Goal: Transaction & Acquisition: Purchase product/service

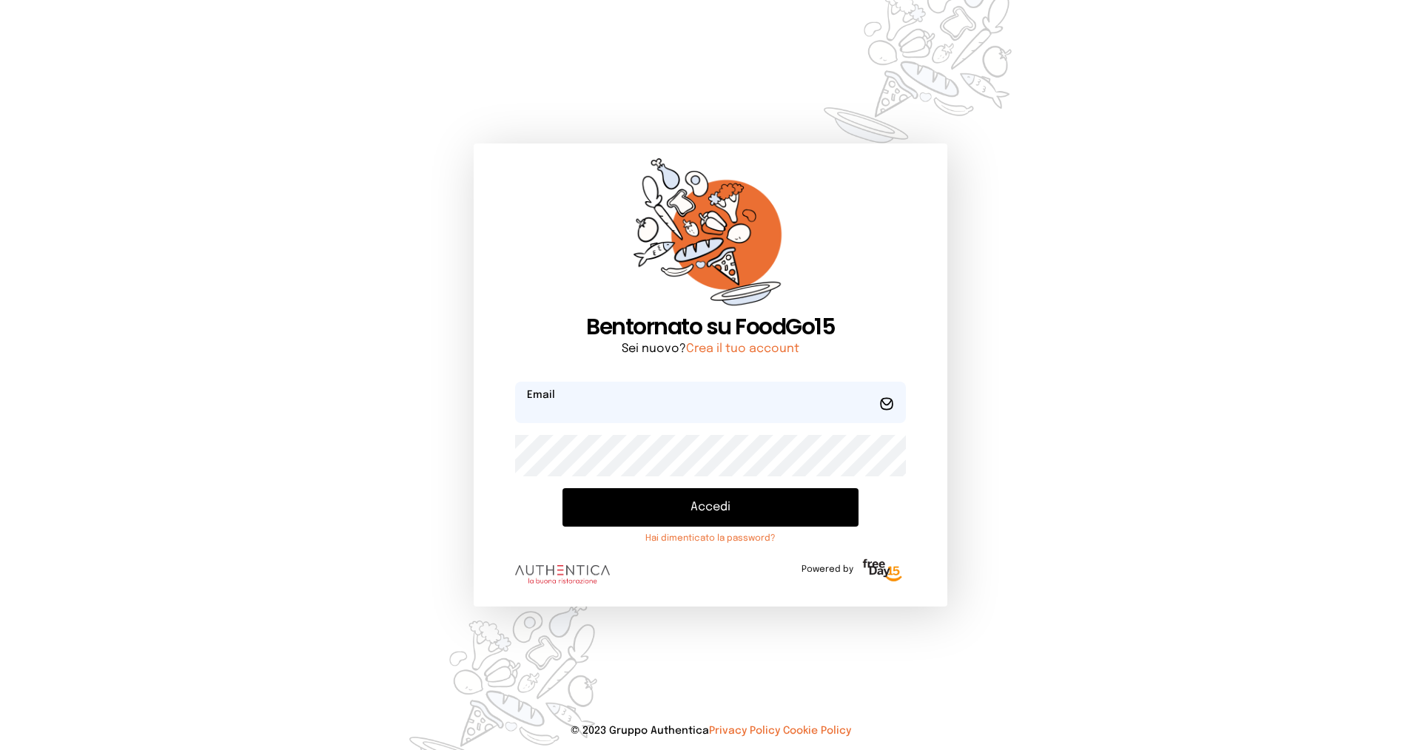
type input "**********"
click at [656, 505] on button "Accedi" at bounding box center [710, 507] width 296 height 38
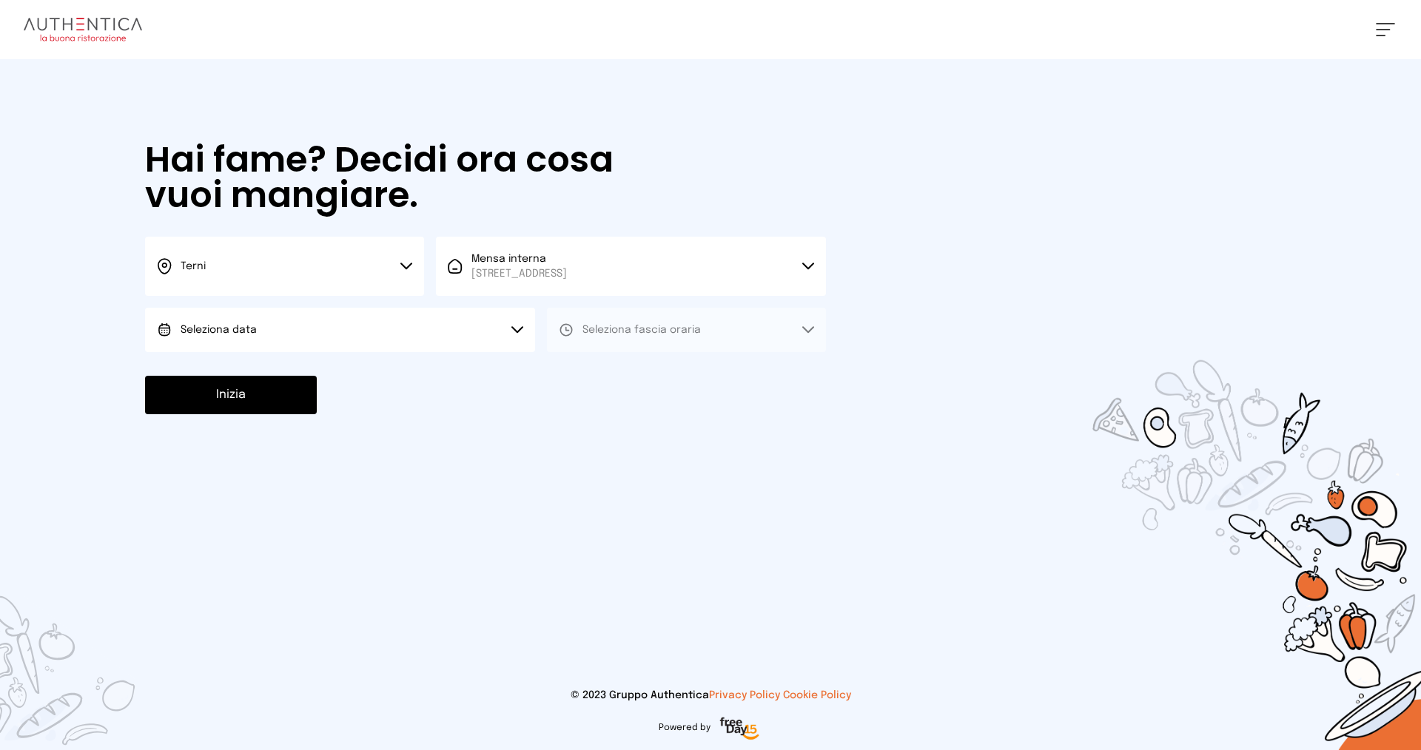
click at [357, 335] on button "Seleziona data" at bounding box center [340, 330] width 390 height 44
click at [346, 369] on li "[DATE], [DATE]" at bounding box center [340, 371] width 390 height 38
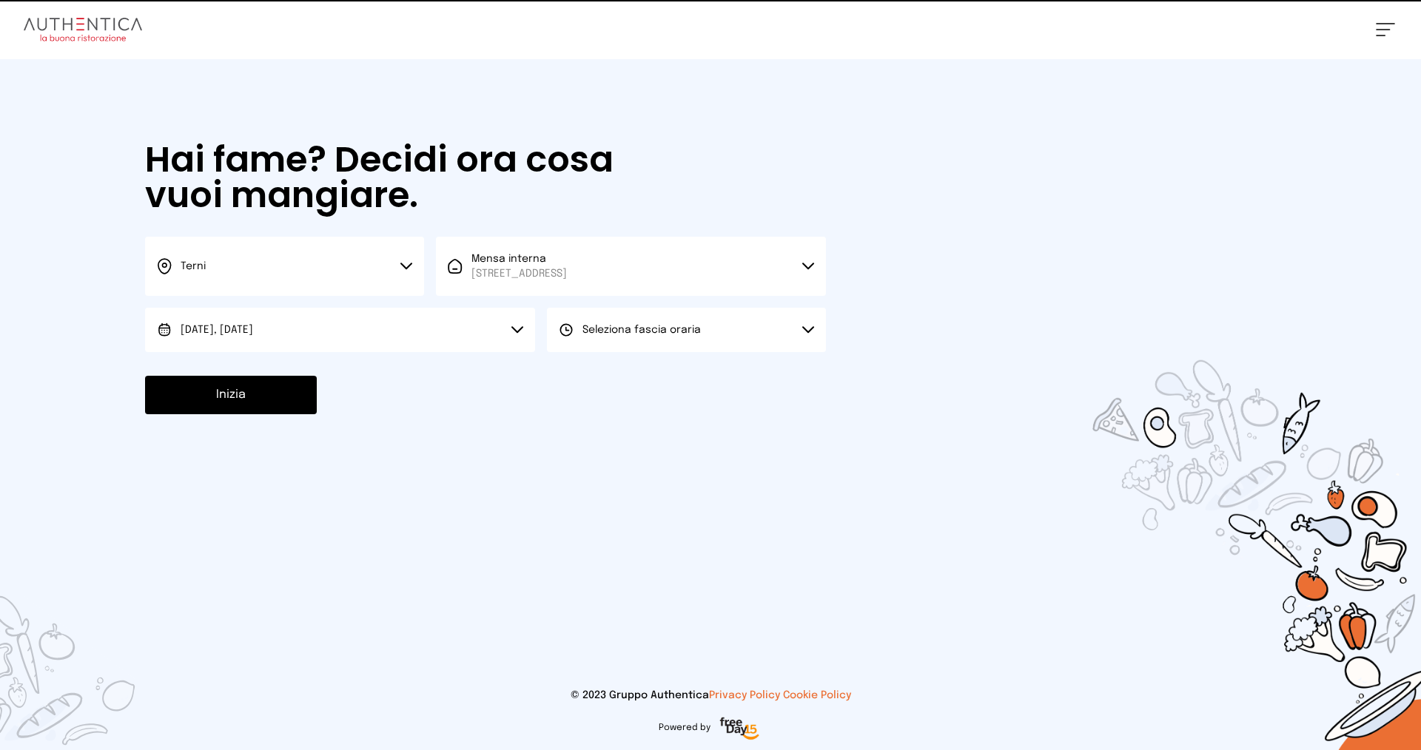
click at [645, 329] on span "Seleziona fascia oraria" at bounding box center [641, 330] width 118 height 10
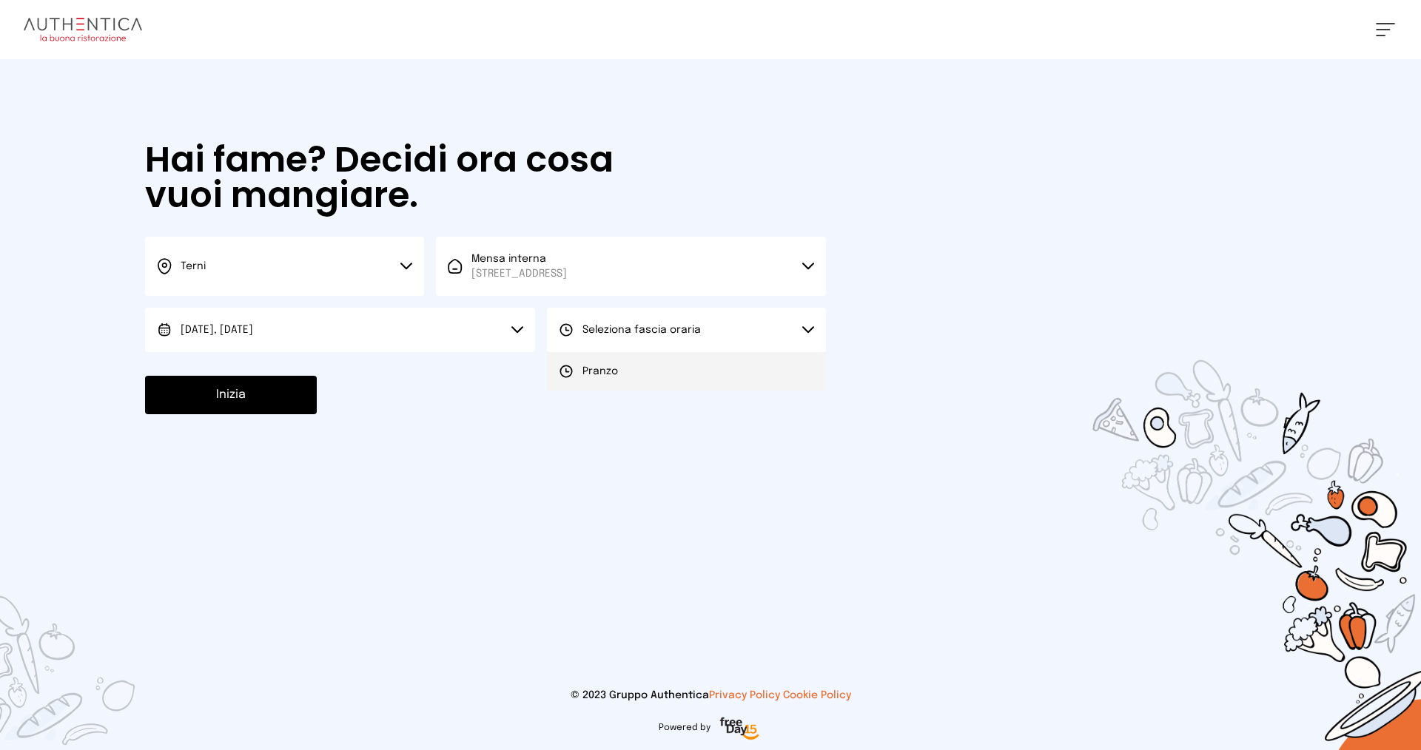
click at [644, 366] on li "Pranzo" at bounding box center [686, 371] width 279 height 38
click at [268, 399] on button "Inizia" at bounding box center [231, 395] width 172 height 38
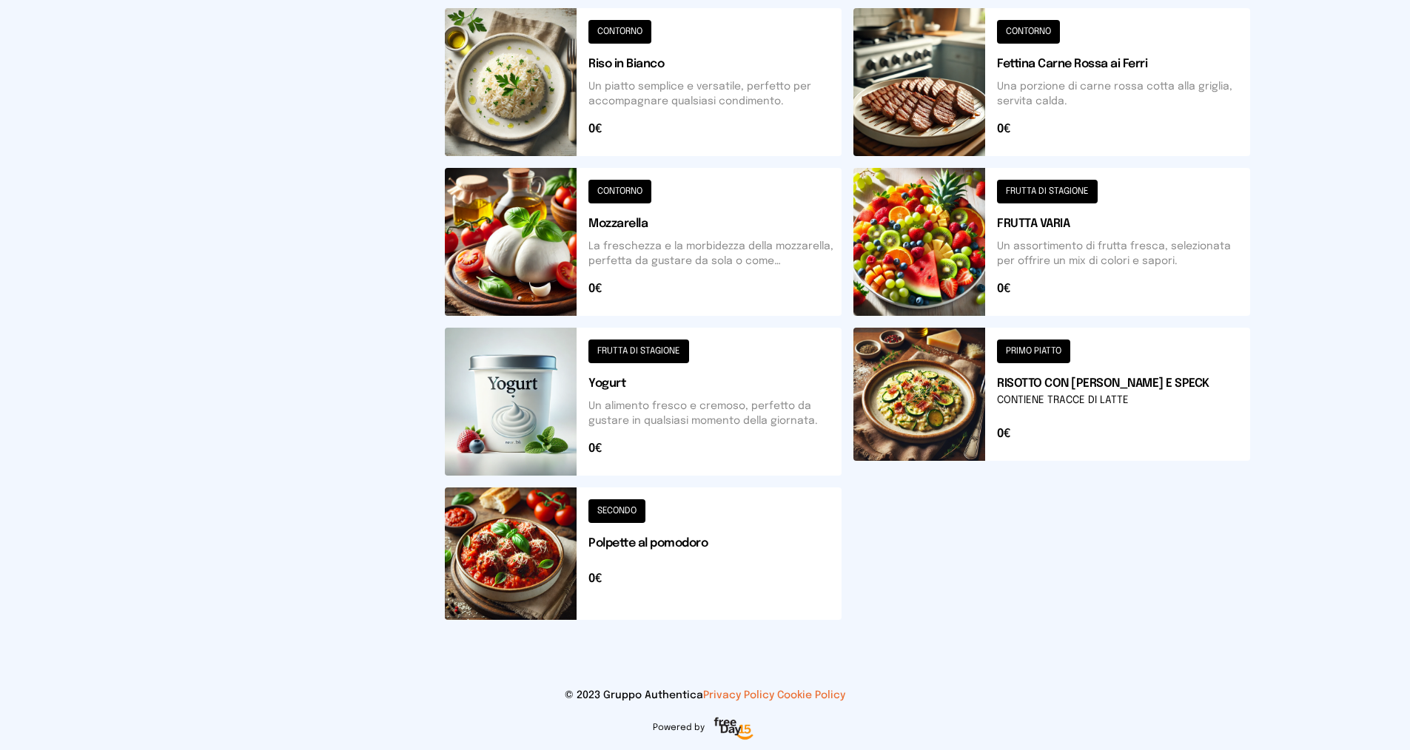
scroll to position [238, 0]
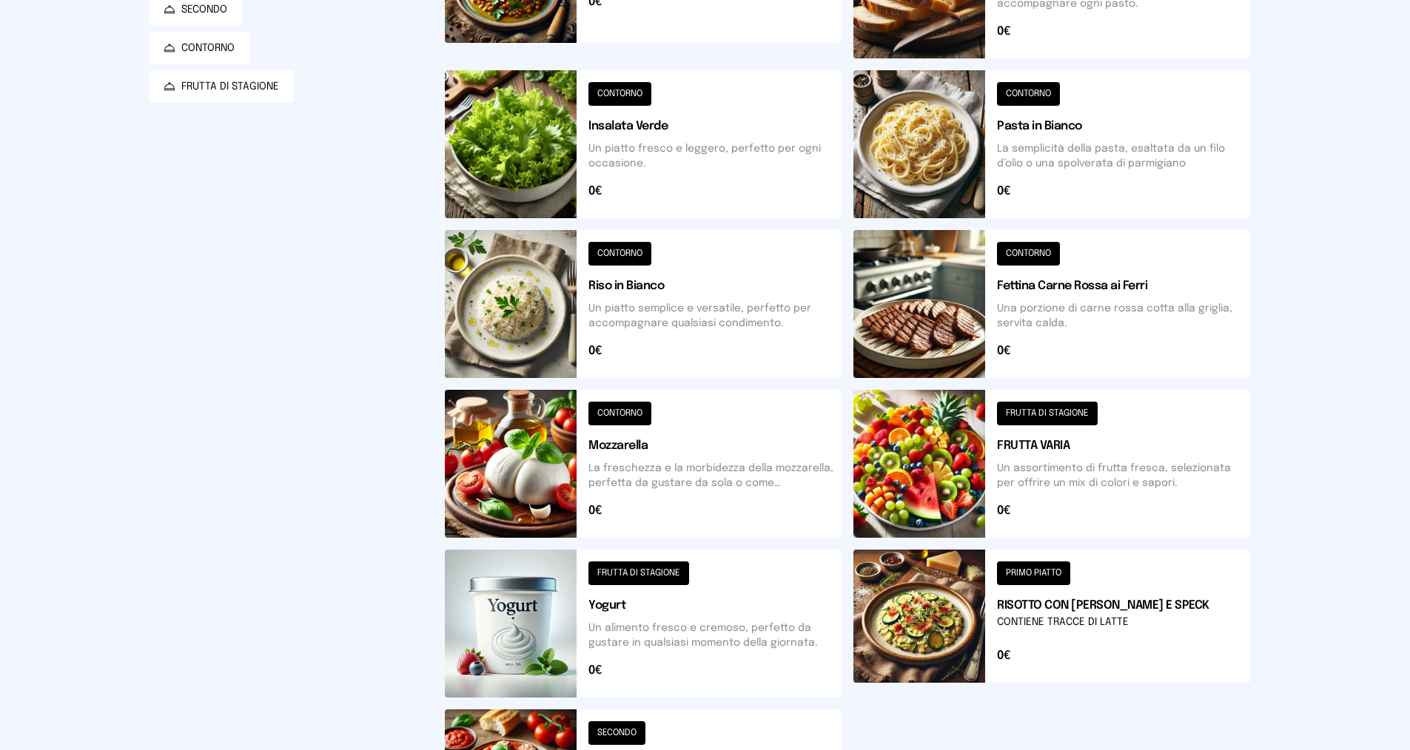
click at [702, 328] on button at bounding box center [643, 304] width 397 height 148
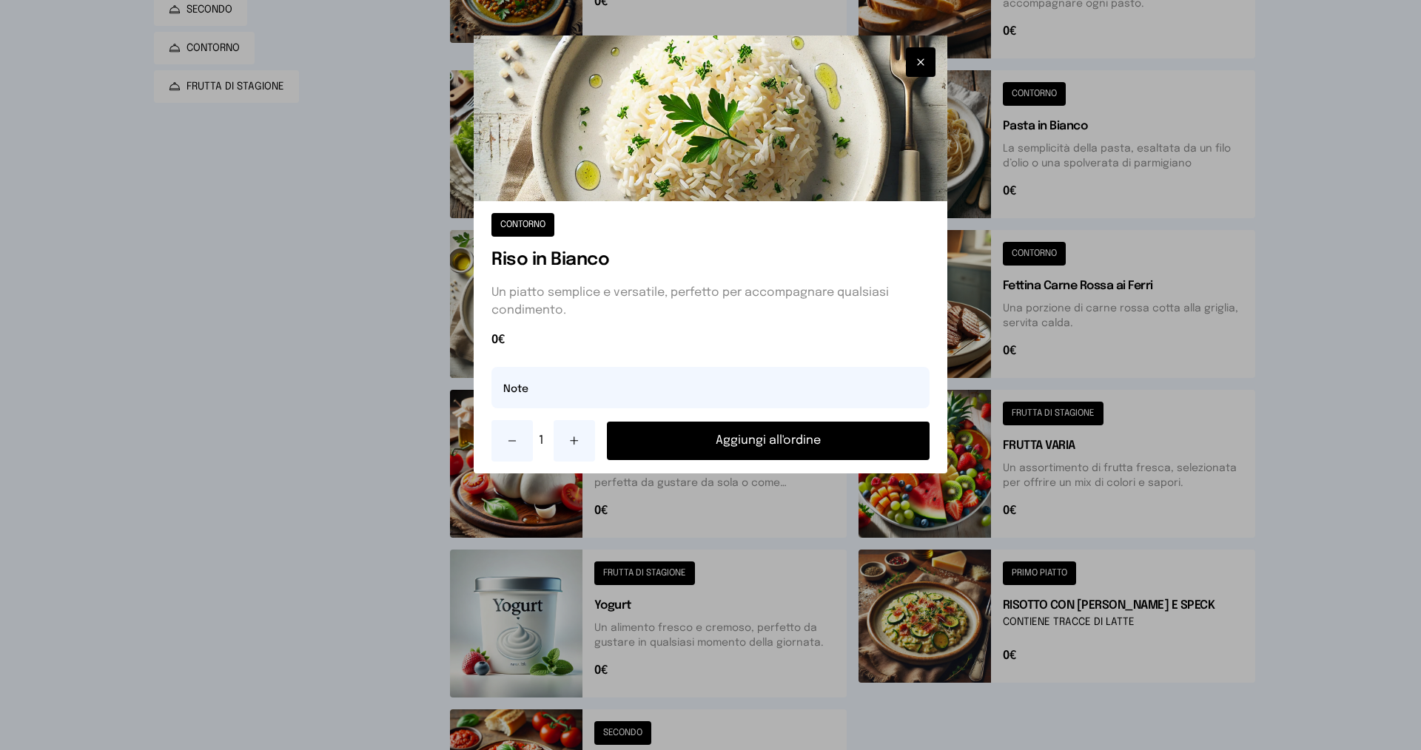
click at [733, 441] on button "Aggiungi all'ordine" at bounding box center [768, 441] width 323 height 38
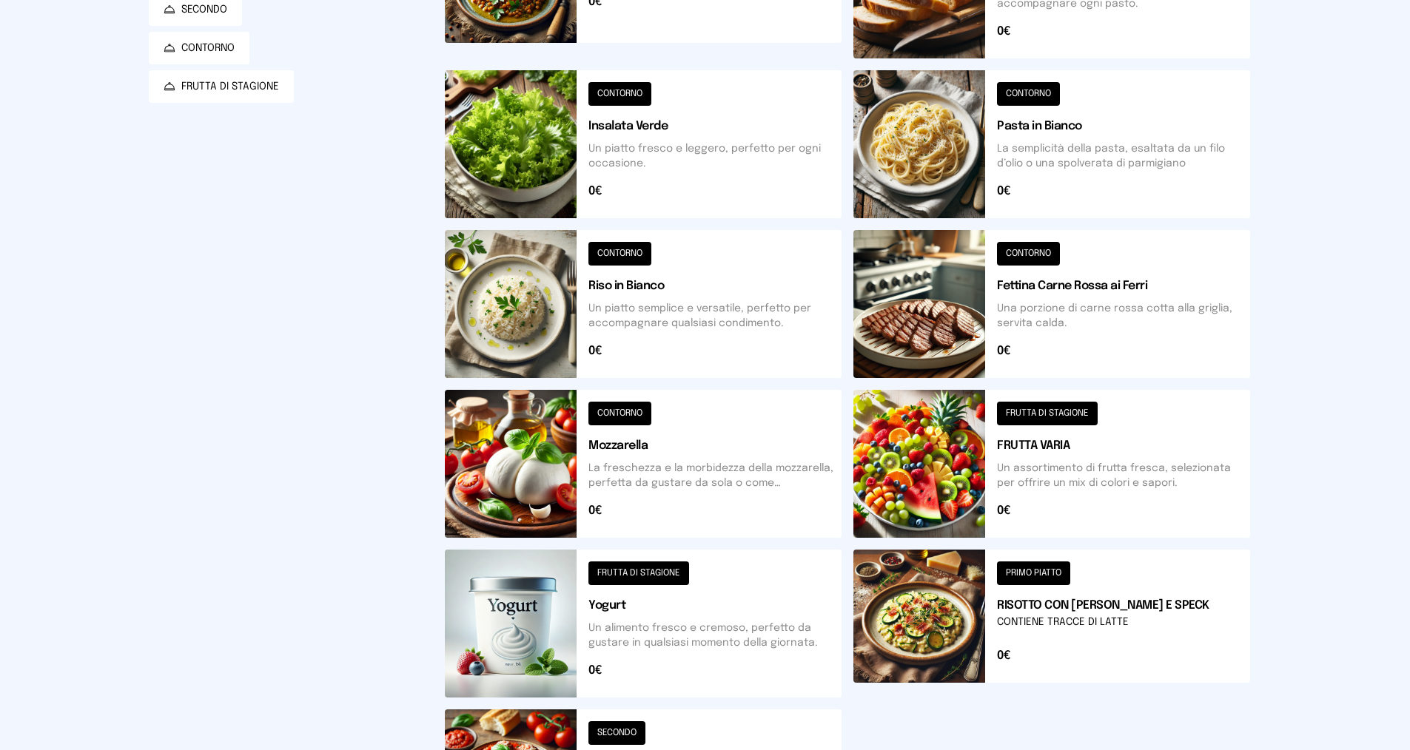
scroll to position [460, 0]
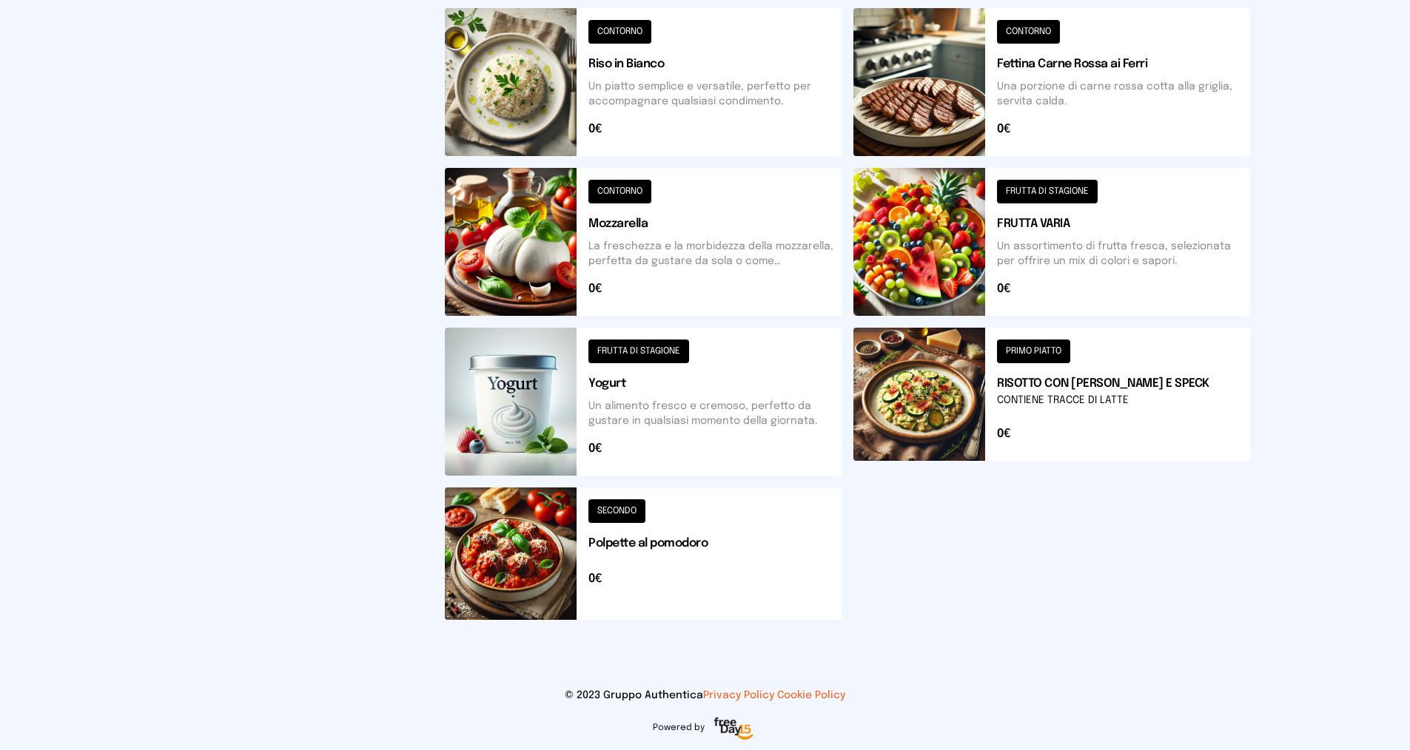
click at [705, 551] on button at bounding box center [643, 554] width 397 height 132
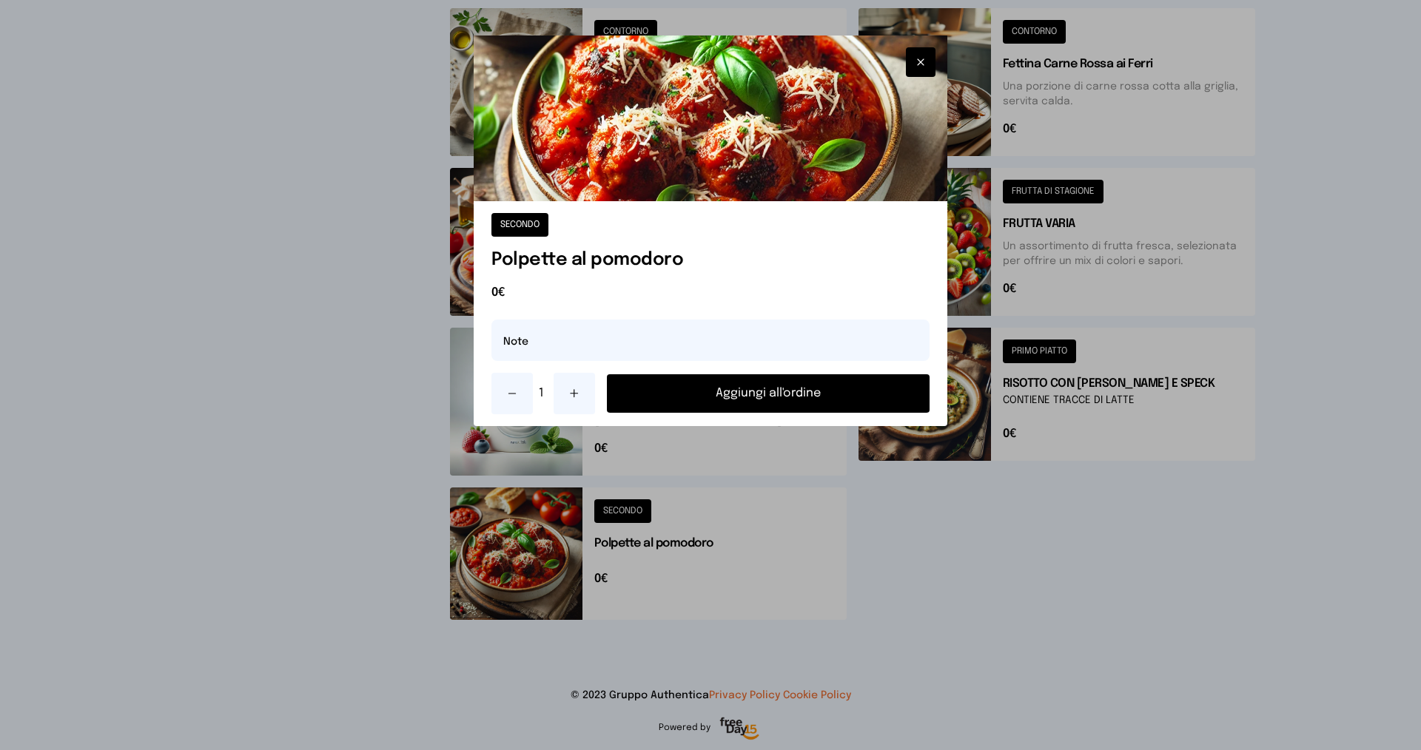
click at [591, 388] on button at bounding box center [574, 393] width 41 height 41
click at [709, 396] on button "Aggiungi all'ordine" at bounding box center [768, 393] width 323 height 38
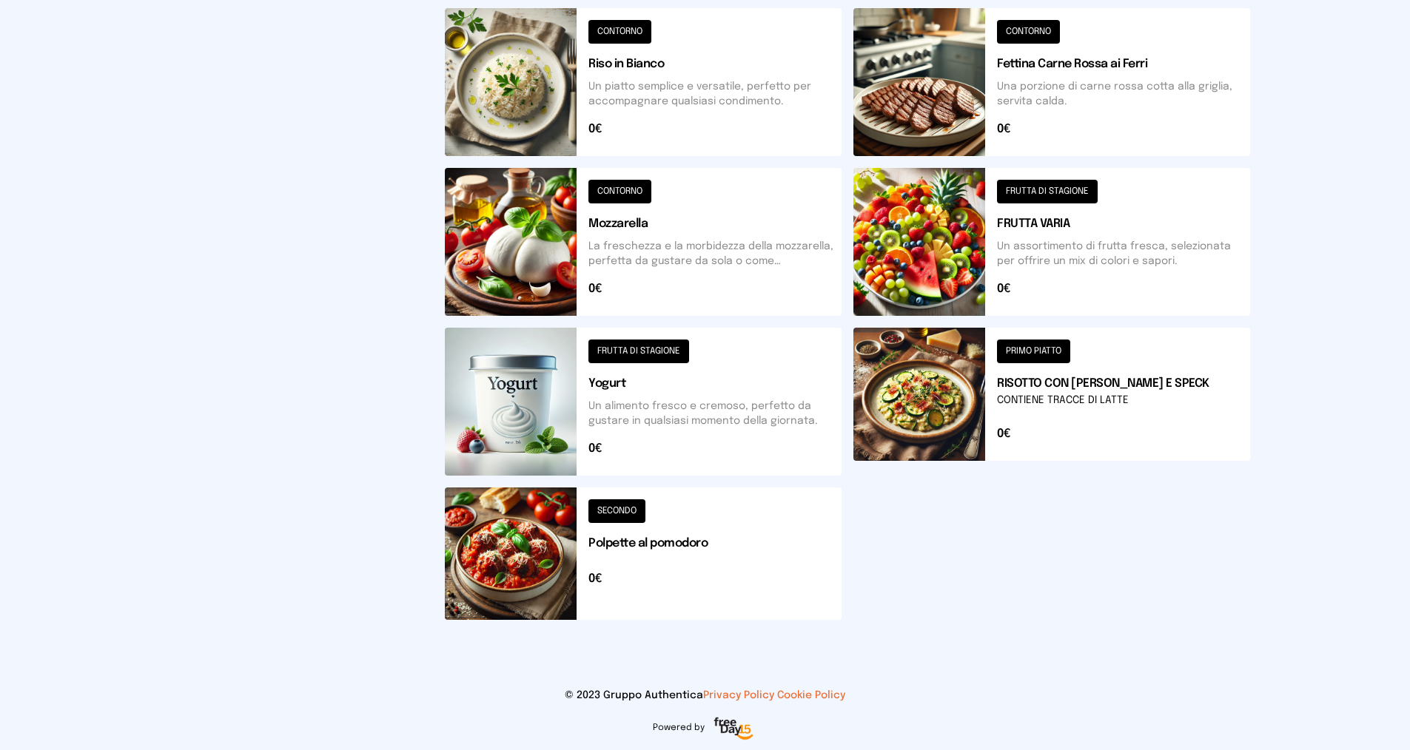
scroll to position [0, 0]
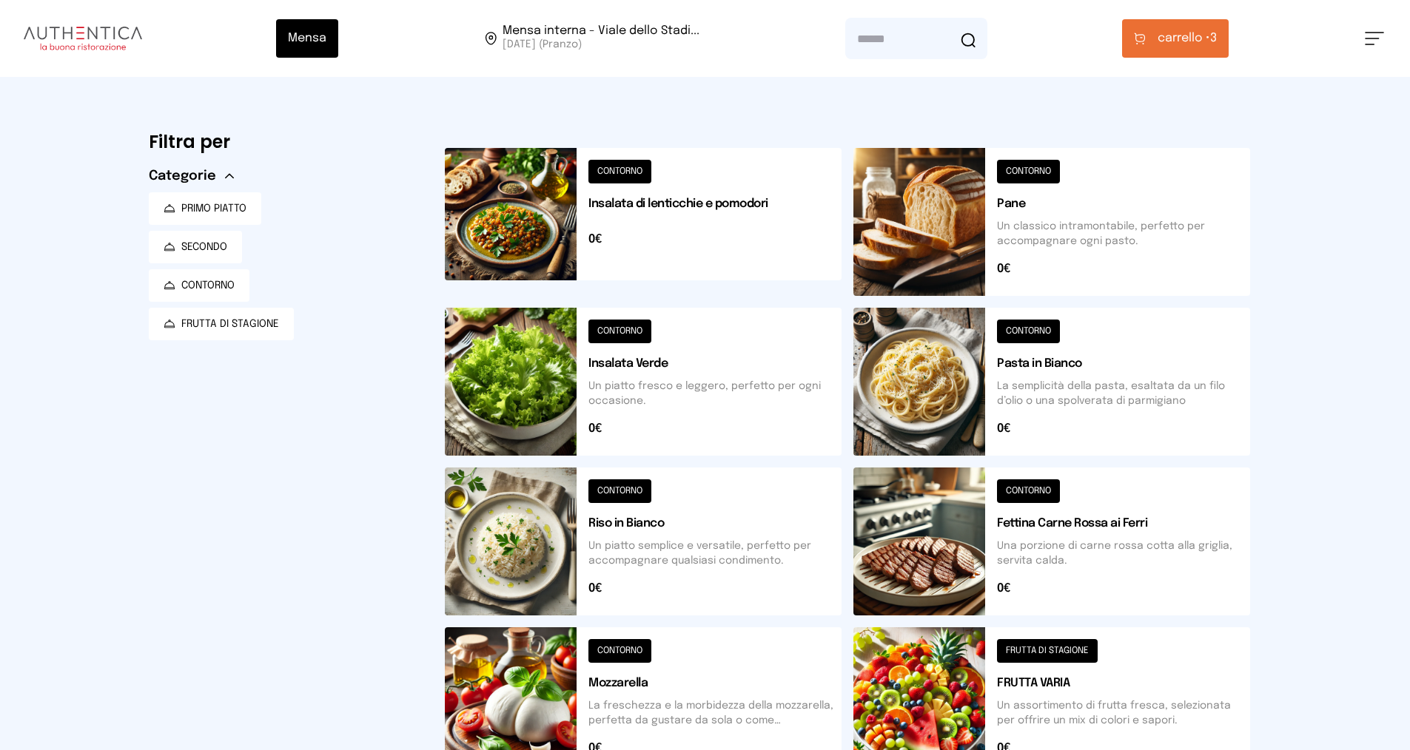
click at [1190, 38] on span "carrello •" at bounding box center [1183, 39] width 53 height 18
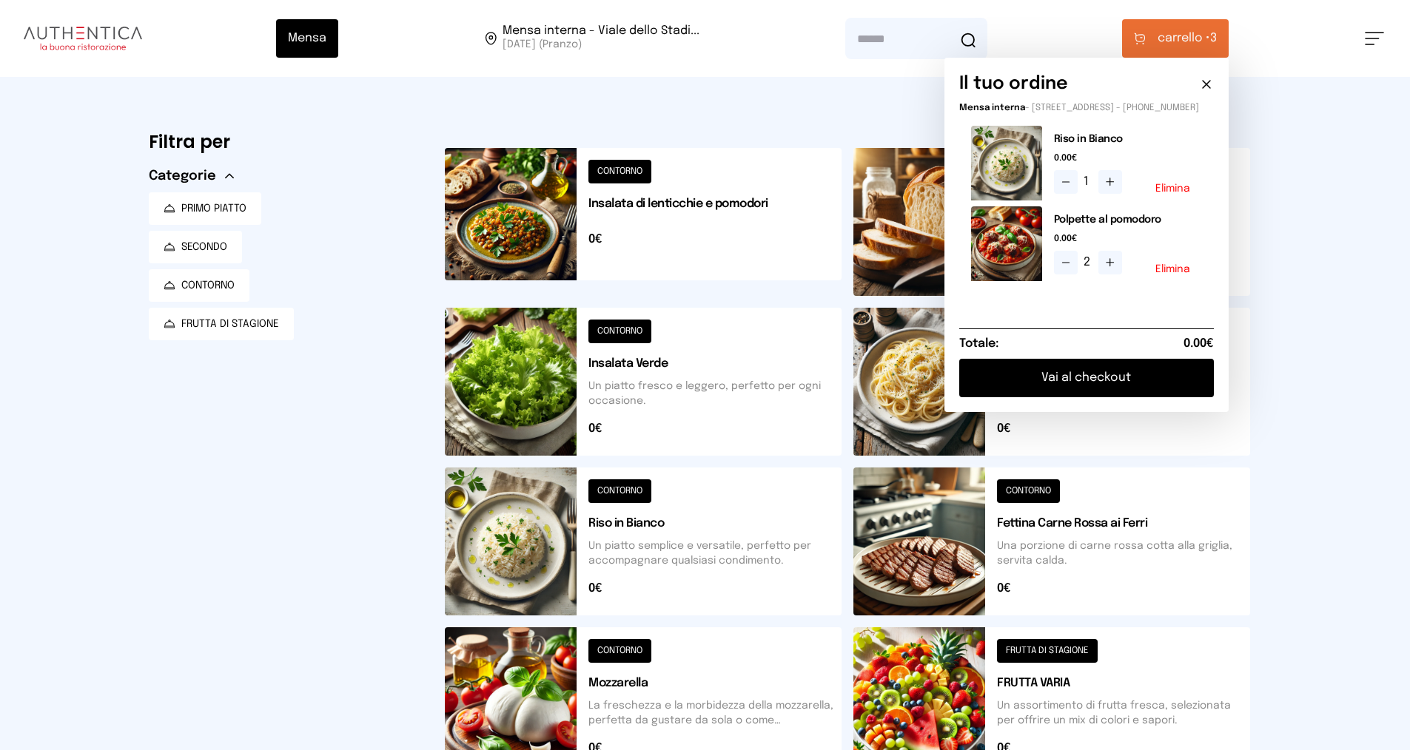
click at [1150, 388] on button "Vai al checkout" at bounding box center [1086, 378] width 255 height 38
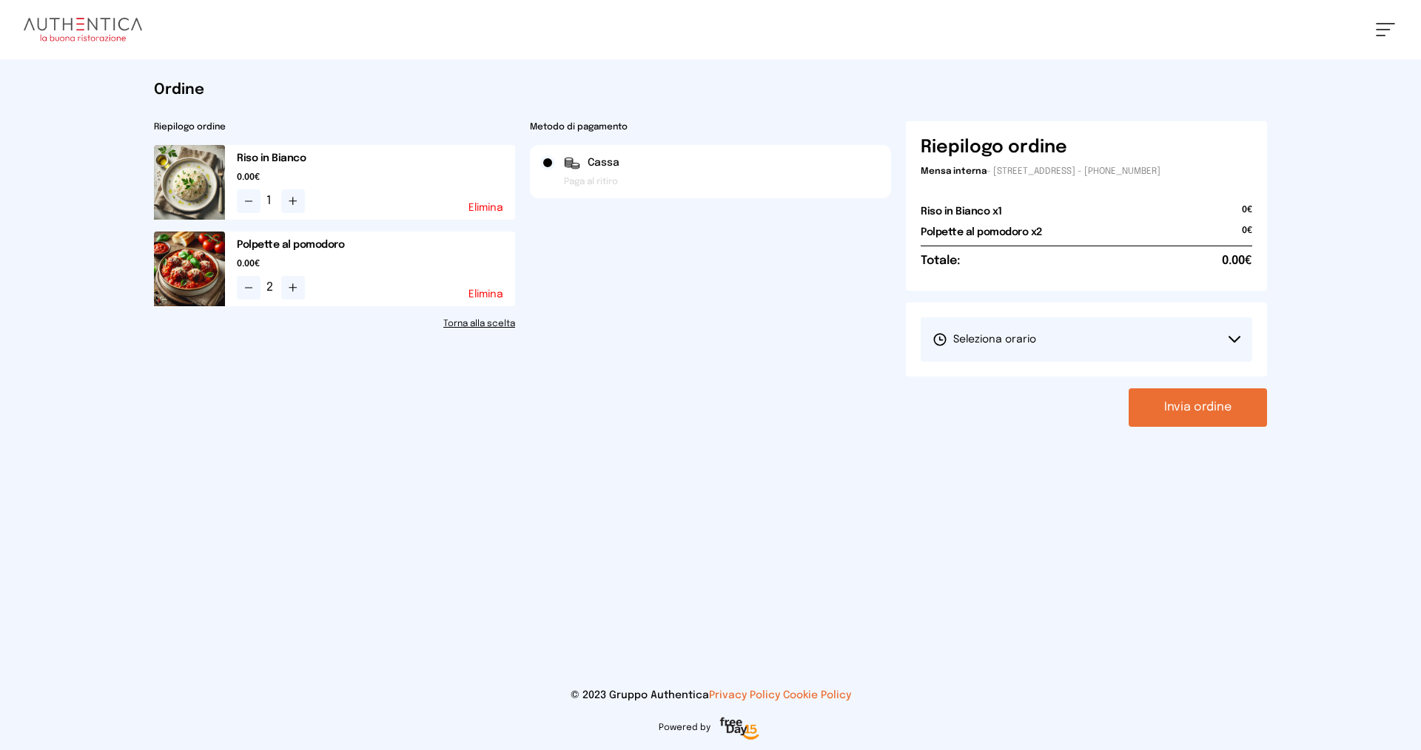
click at [1084, 337] on button "Seleziona orario" at bounding box center [1087, 339] width 332 height 44
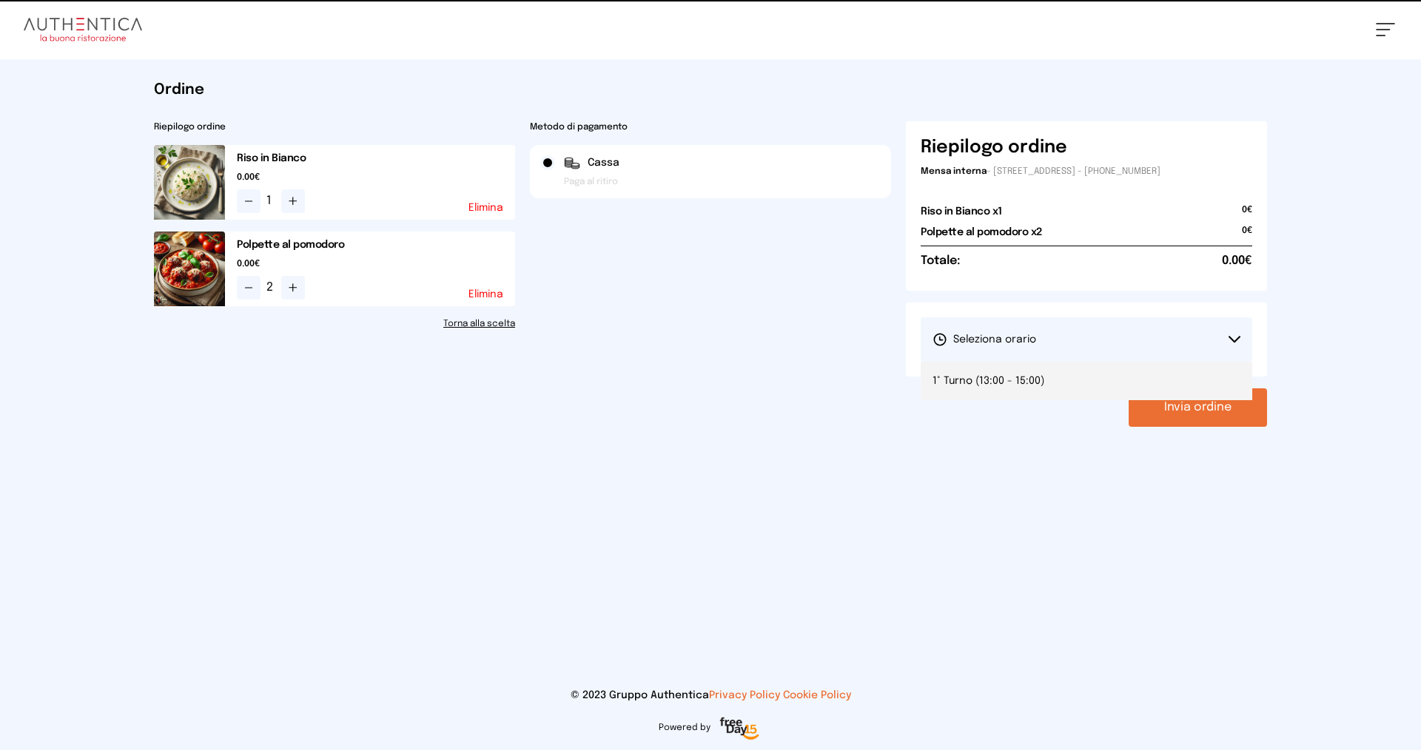
click at [1083, 371] on li "1° Turno (13:00 - 15:00)" at bounding box center [1087, 381] width 332 height 38
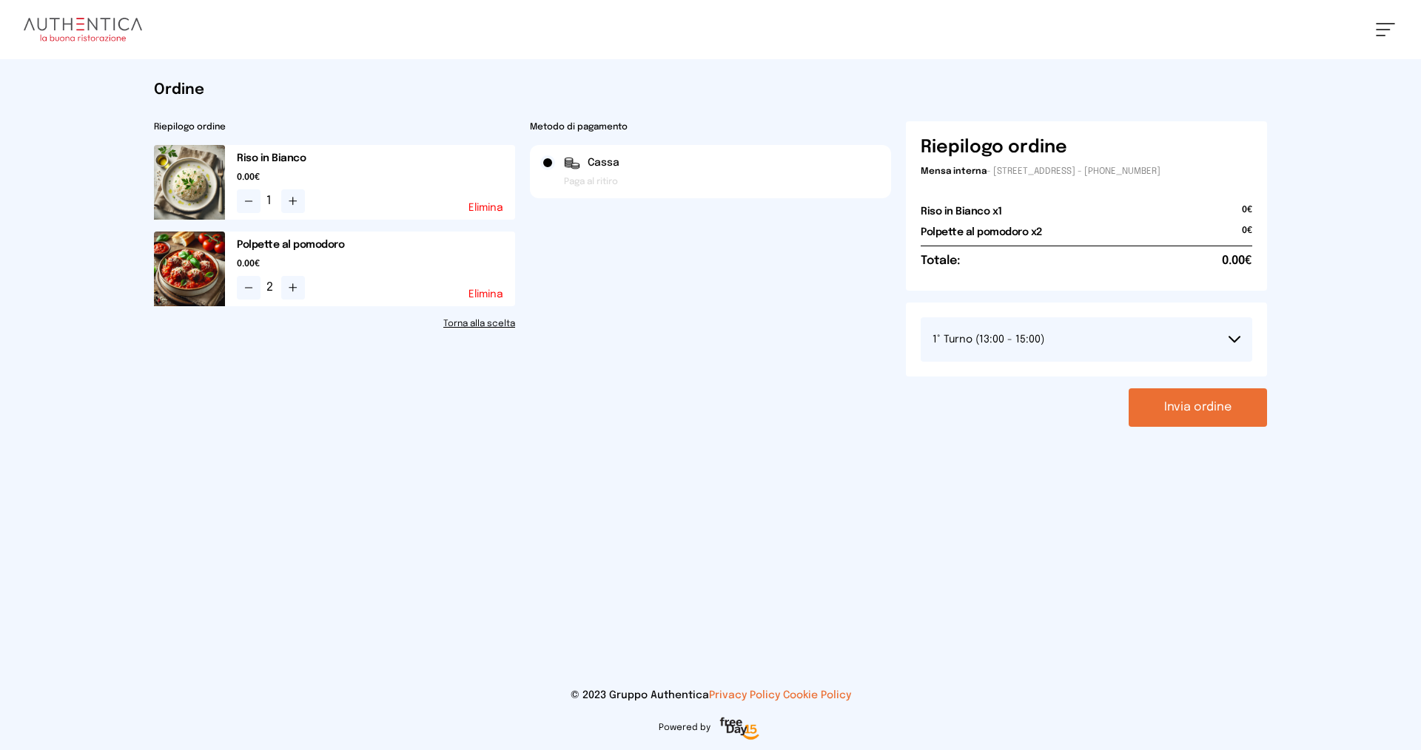
click at [1174, 409] on button "Invia ordine" at bounding box center [1198, 408] width 138 height 38
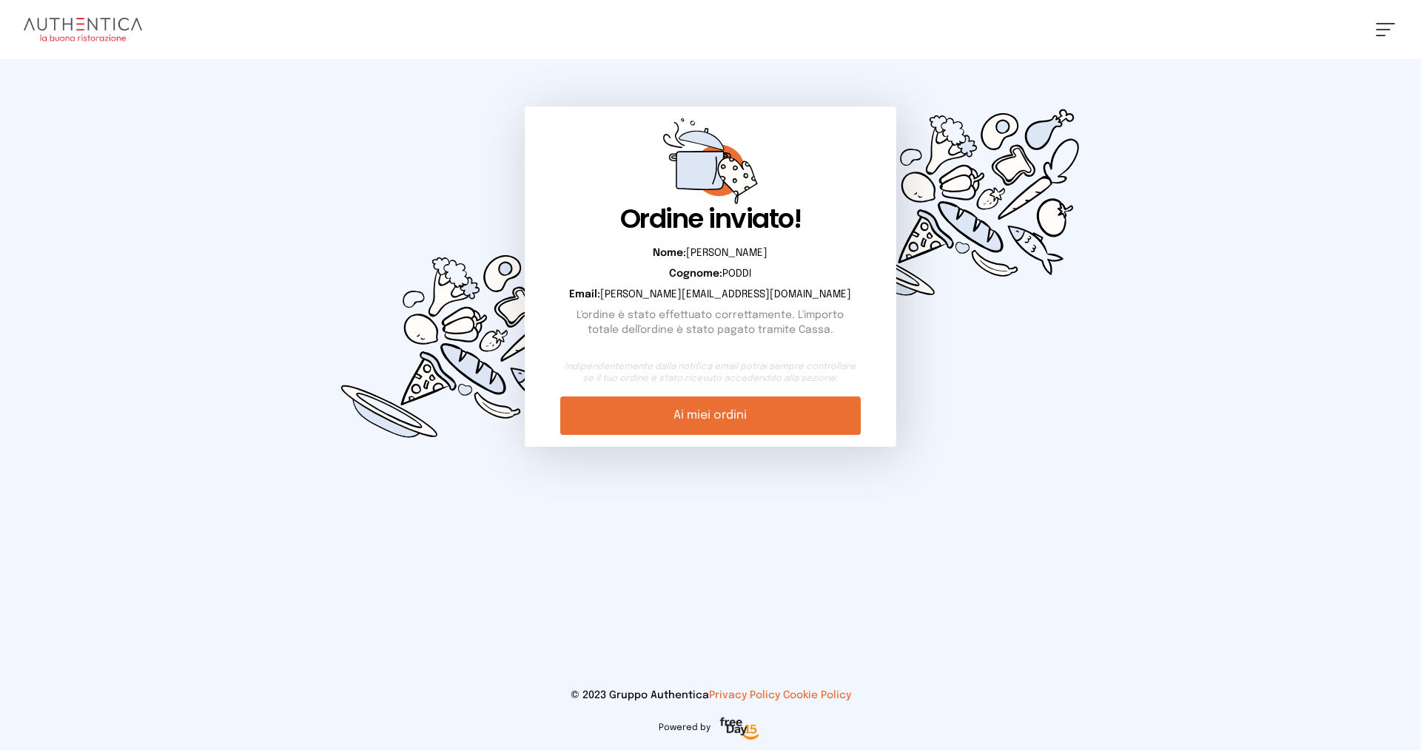
click at [720, 422] on link "Ai miei ordini" at bounding box center [710, 416] width 300 height 38
